Goal: Transaction & Acquisition: Purchase product/service

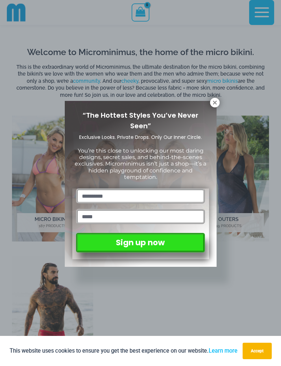
scroll to position [294, 0]
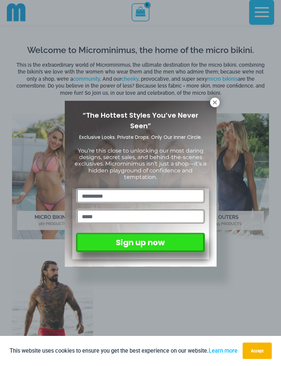
click at [212, 103] on icon at bounding box center [215, 103] width 6 height 6
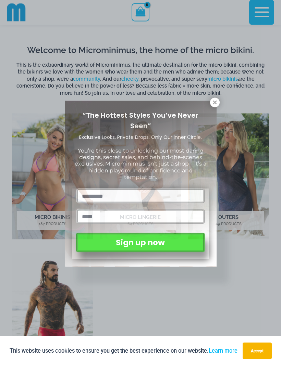
scroll to position [295, 0]
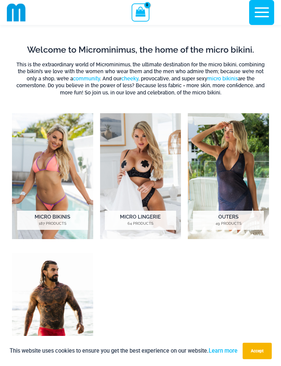
click at [53, 210] on img "Visit product category Micro Bikinis" at bounding box center [52, 176] width 81 height 126
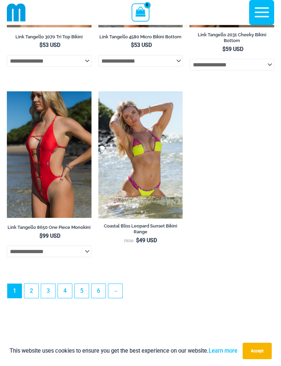
scroll to position [2031, 0]
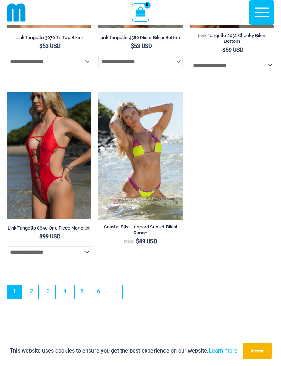
click at [31, 299] on link "2" at bounding box center [31, 292] width 14 height 14
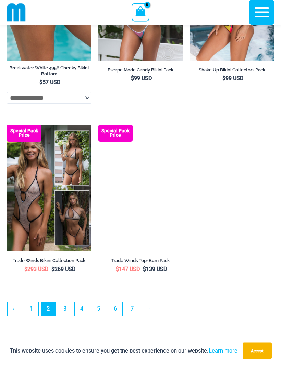
scroll to position [1829, 0]
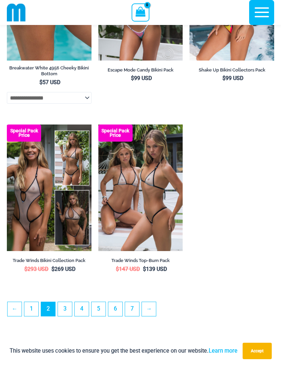
click at [65, 316] on link "3" at bounding box center [65, 309] width 14 height 14
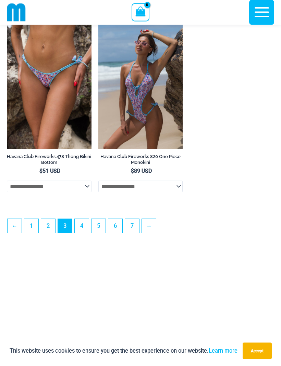
scroll to position [1958, 0]
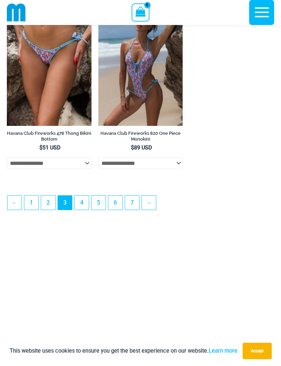
click at [81, 210] on link "4" at bounding box center [82, 203] width 14 height 14
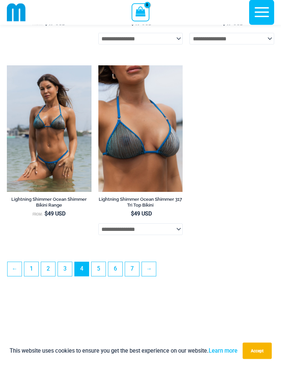
scroll to position [1896, 0]
click at [99, 276] on link "5" at bounding box center [98, 269] width 14 height 14
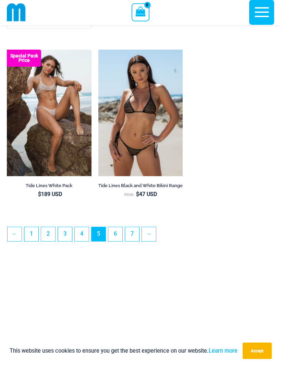
scroll to position [1893, 0]
click at [114, 241] on link "6" at bounding box center [115, 234] width 14 height 14
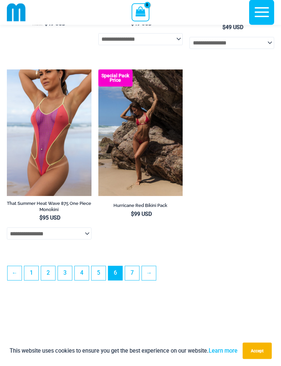
scroll to position [1907, 0]
click at [134, 280] on link "7" at bounding box center [132, 273] width 14 height 14
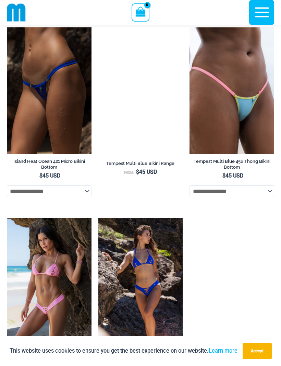
scroll to position [594, 0]
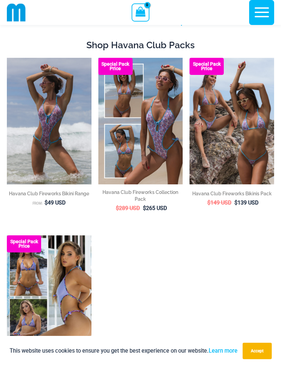
scroll to position [48, 0]
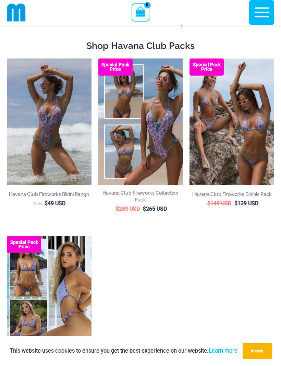
click at [7, 59] on img at bounding box center [7, 59] width 0 height 0
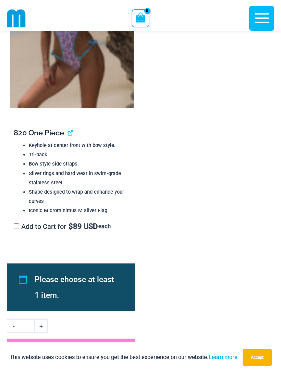
scroll to position [2080, 0]
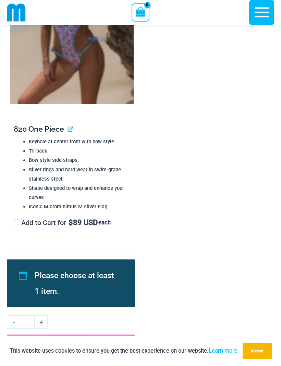
click at [98, 187] on li "Shape designed to wrap and enhance your curves" at bounding box center [79, 193] width 101 height 18
click at [68, 125] on link "View product" at bounding box center [68, 129] width 0 height 9
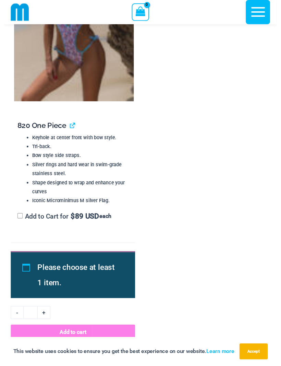
scroll to position [2086, 0]
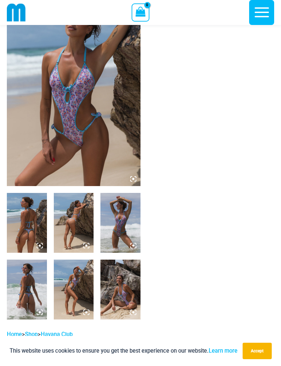
scroll to position [59, 0]
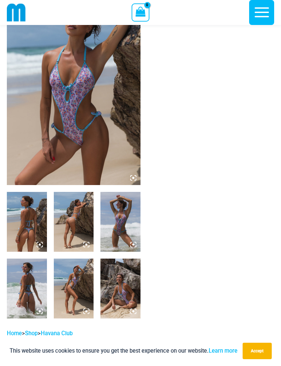
click at [99, 151] on img at bounding box center [74, 85] width 134 height 200
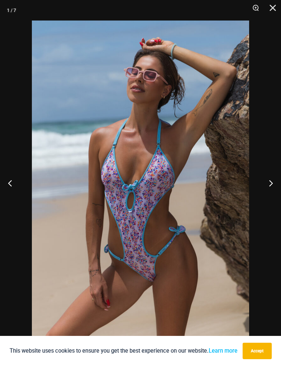
click at [269, 186] on button "Next" at bounding box center [268, 183] width 26 height 34
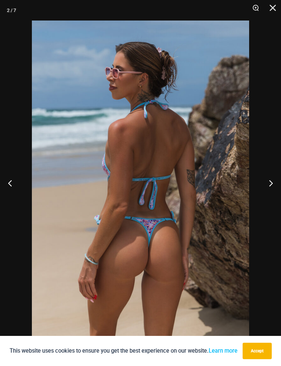
click at [271, 184] on button "Next" at bounding box center [268, 183] width 26 height 34
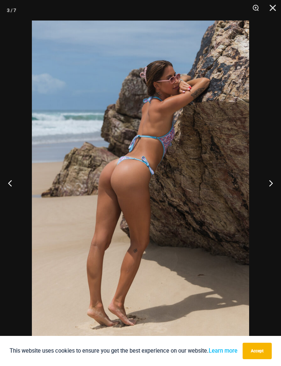
click at [271, 184] on button "Next" at bounding box center [268, 183] width 26 height 34
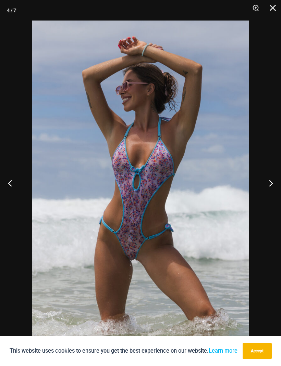
click at [270, 185] on button "Next" at bounding box center [268, 183] width 26 height 34
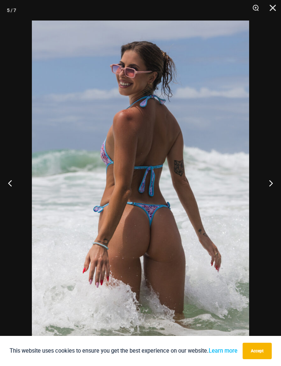
click at [273, 184] on button "Next" at bounding box center [268, 183] width 26 height 34
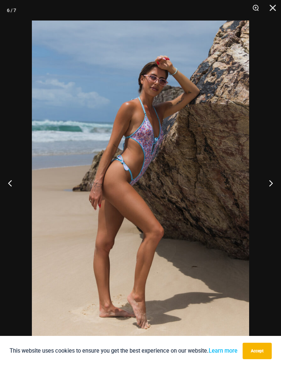
click at [271, 185] on button "Next" at bounding box center [268, 183] width 26 height 34
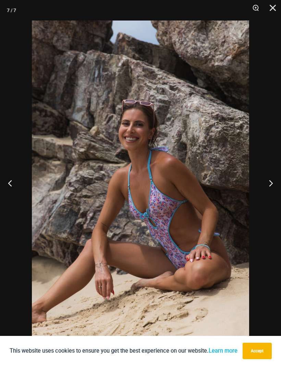
click at [272, 187] on button "Next" at bounding box center [268, 183] width 26 height 34
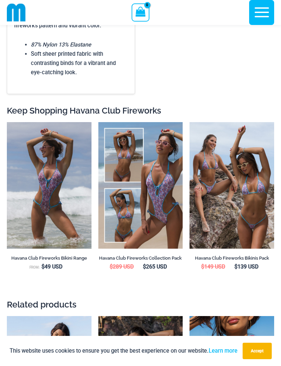
scroll to position [1016, 0]
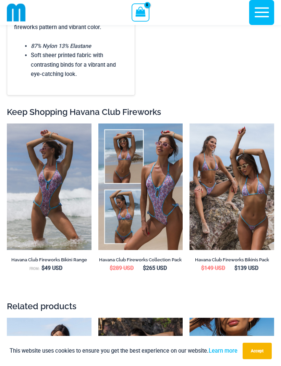
click at [7, 124] on img at bounding box center [7, 124] width 0 height 0
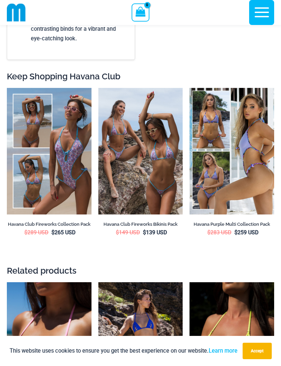
scroll to position [2633, 0]
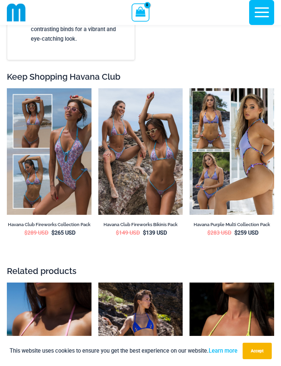
click at [189, 88] on img at bounding box center [189, 88] width 0 height 0
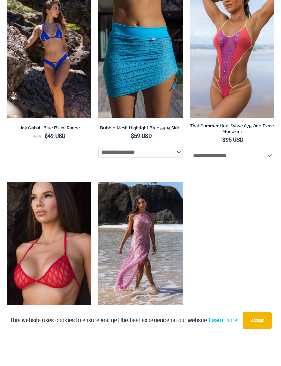
scroll to position [2160, 0]
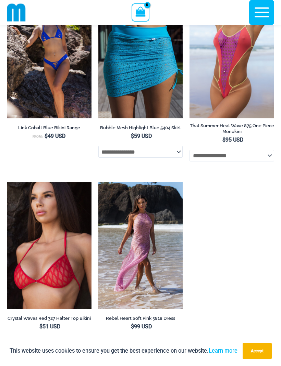
click at [7, 182] on img at bounding box center [7, 182] width 0 height 0
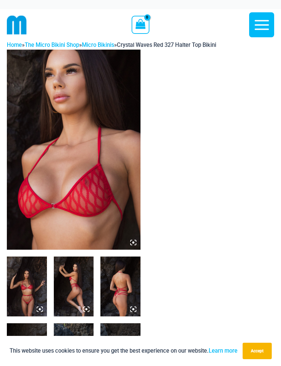
click at [109, 196] on img at bounding box center [74, 150] width 134 height 200
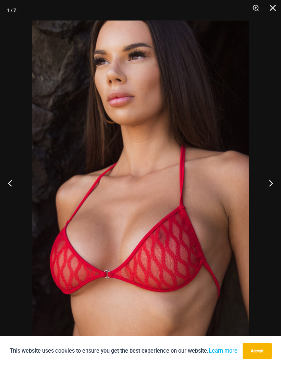
click at [269, 184] on button "Next" at bounding box center [268, 183] width 26 height 34
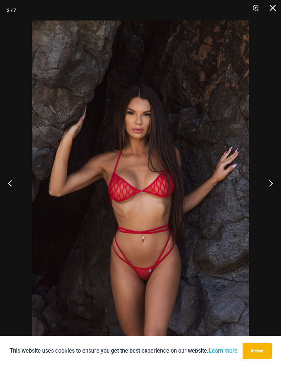
click at [277, 184] on button "Next" at bounding box center [268, 183] width 26 height 34
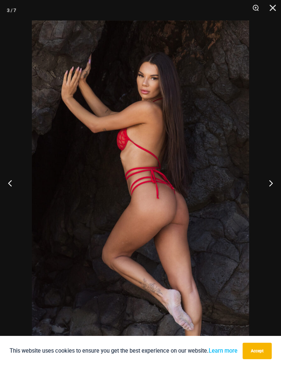
click at [273, 188] on button "Next" at bounding box center [268, 183] width 26 height 34
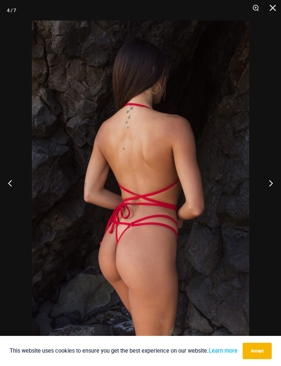
click at [268, 189] on button "Next" at bounding box center [268, 183] width 26 height 34
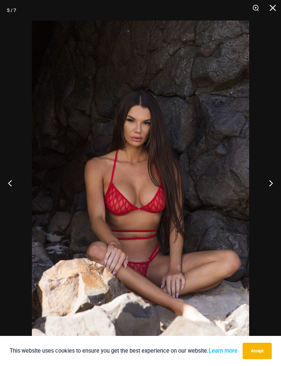
click at [275, 187] on button "Next" at bounding box center [268, 183] width 26 height 34
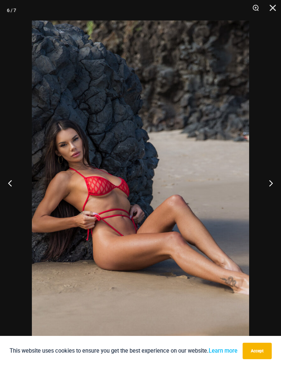
click at [271, 189] on button "Next" at bounding box center [268, 183] width 26 height 34
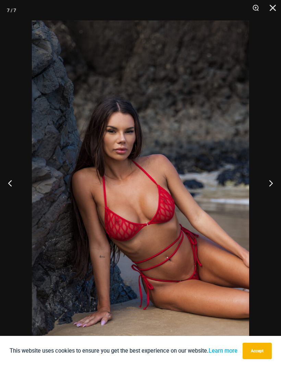
click at [274, 191] on button "Next" at bounding box center [268, 183] width 26 height 34
